Goal: Information Seeking & Learning: Learn about a topic

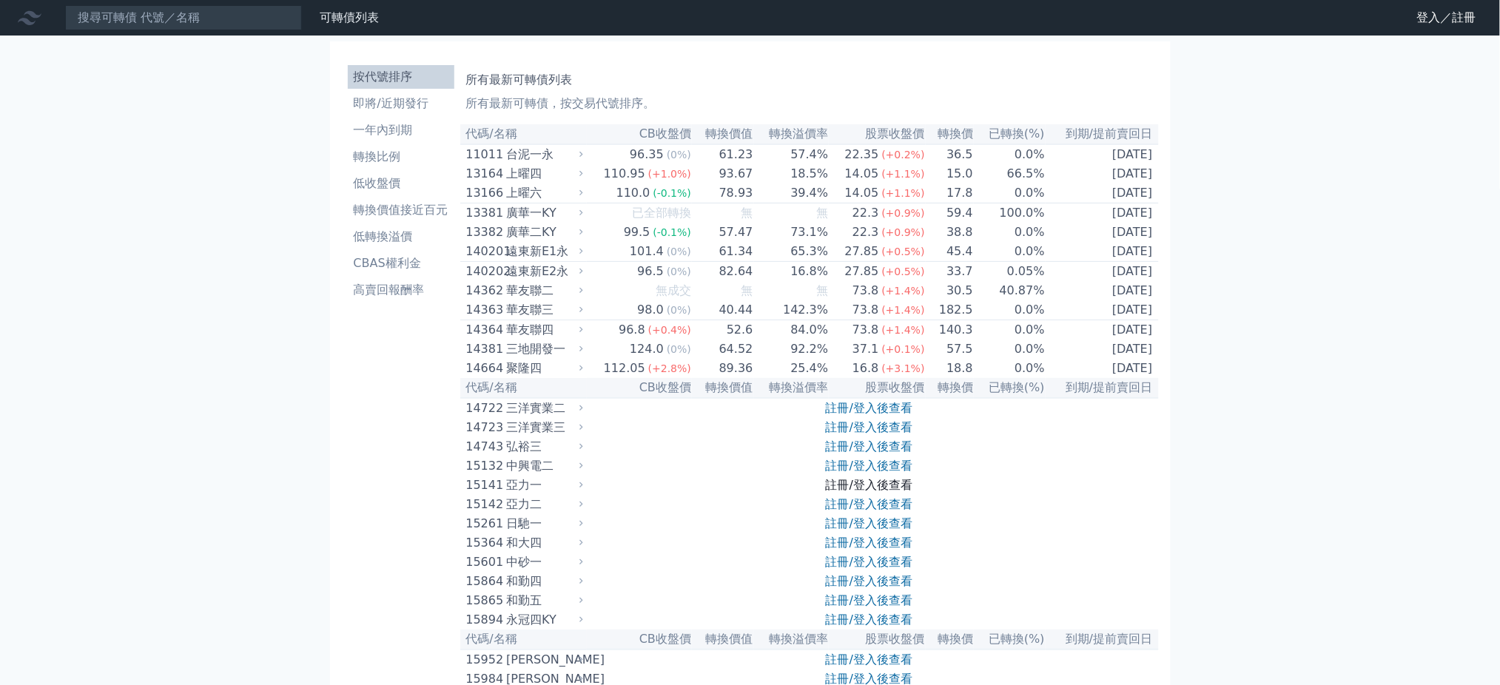
click at [873, 492] on link "註冊/登入後查看" at bounding box center [869, 485] width 87 height 14
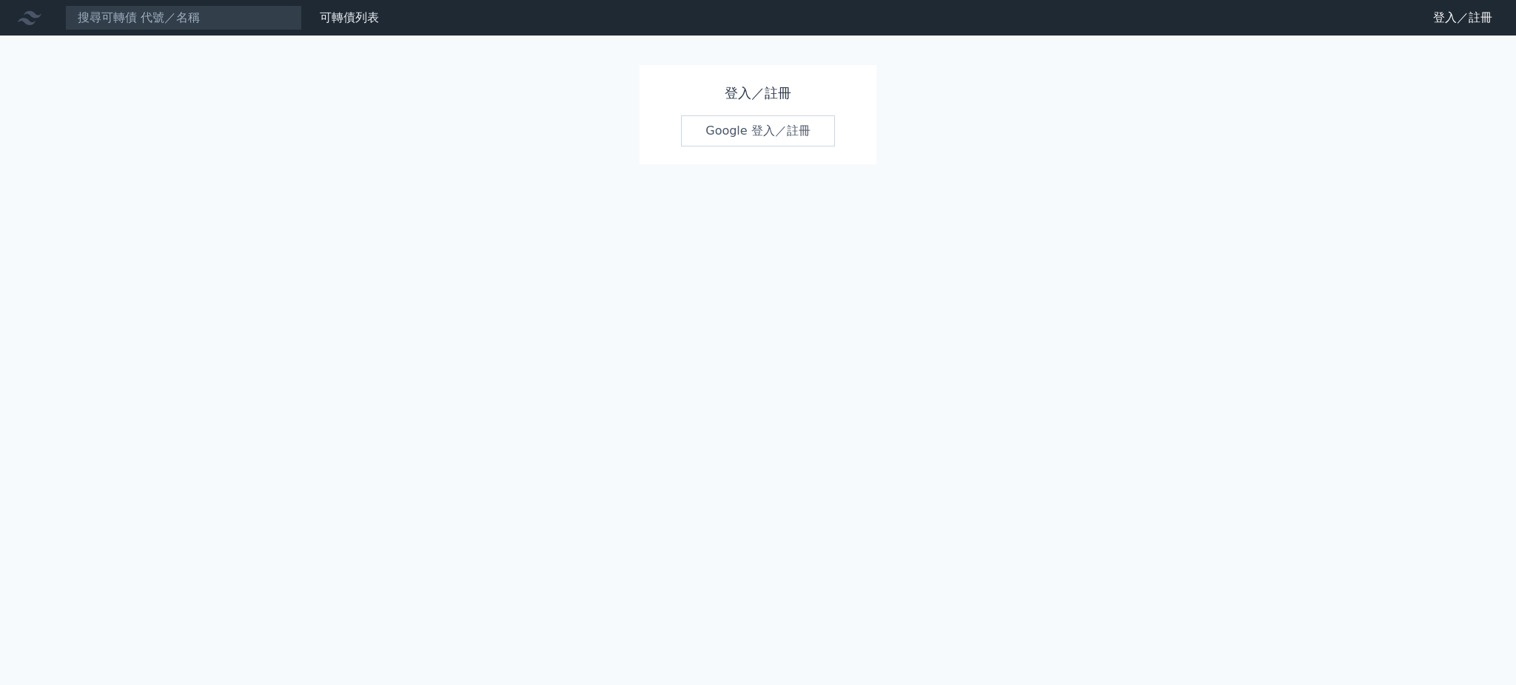
click at [724, 127] on link "Google 登入／註冊" at bounding box center [758, 130] width 154 height 31
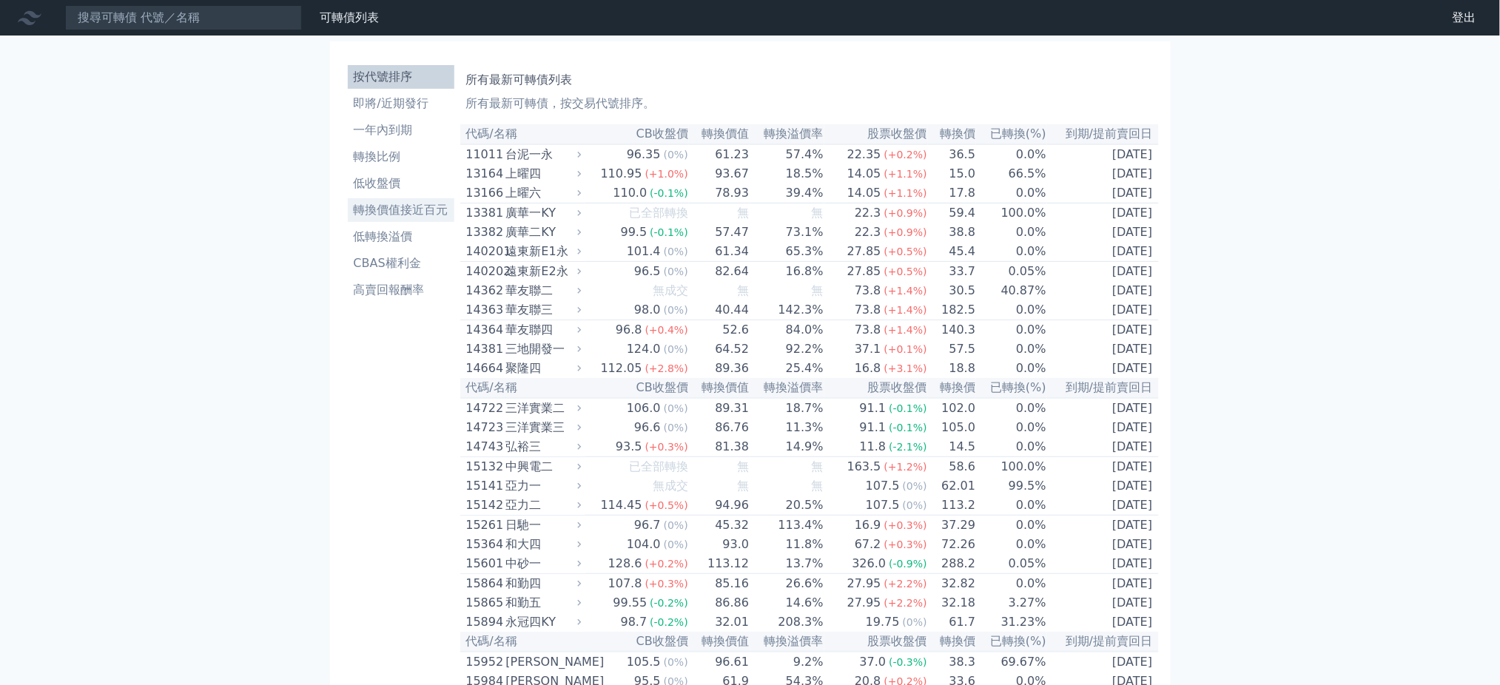
click at [405, 202] on li "轉換價值接近百元" at bounding box center [401, 210] width 107 height 18
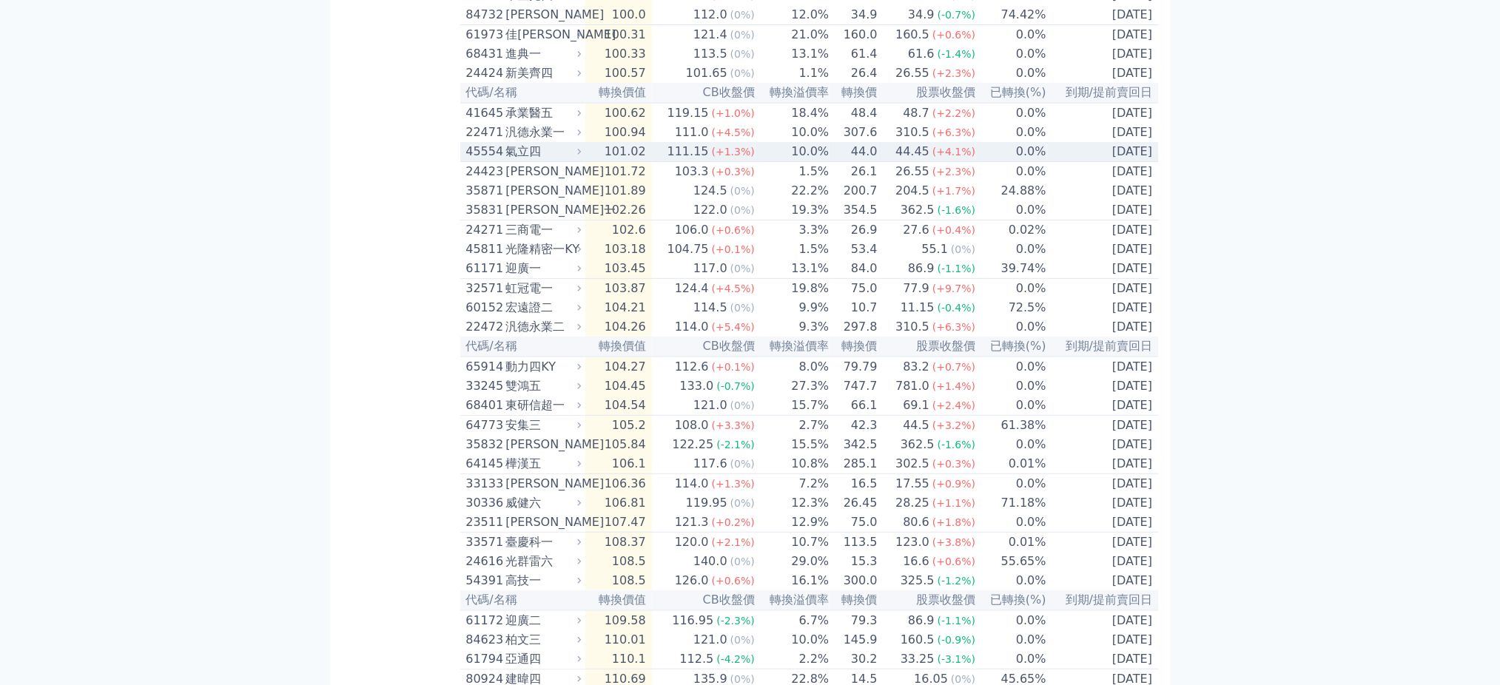
scroll to position [2171, 0]
